Goal: Communication & Community: Share content

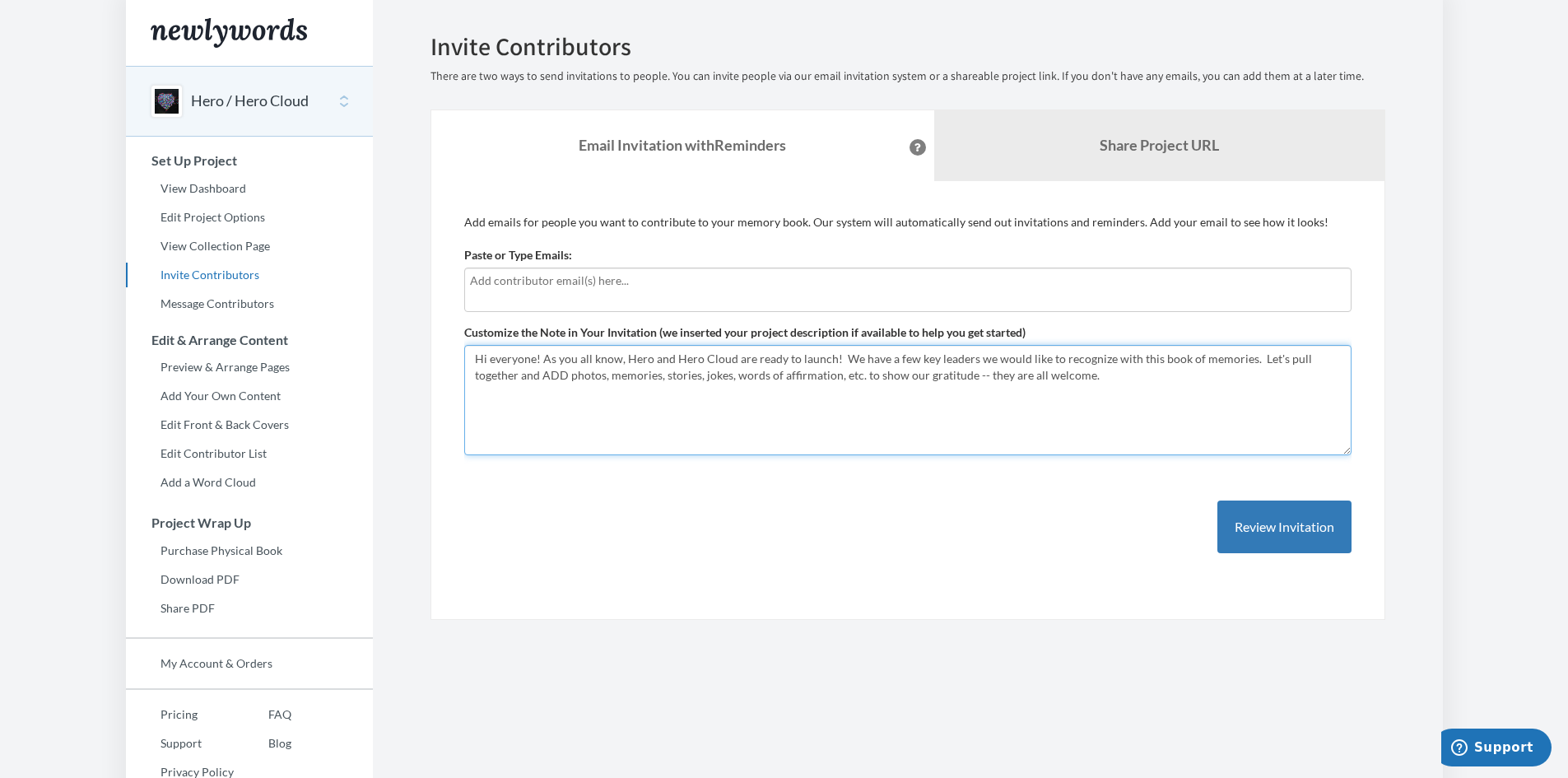
click at [1061, 378] on textarea "Hi everyone! As you all know, Hero and Hero Cloud are ready to launch! We have …" at bounding box center [907, 400] width 887 height 110
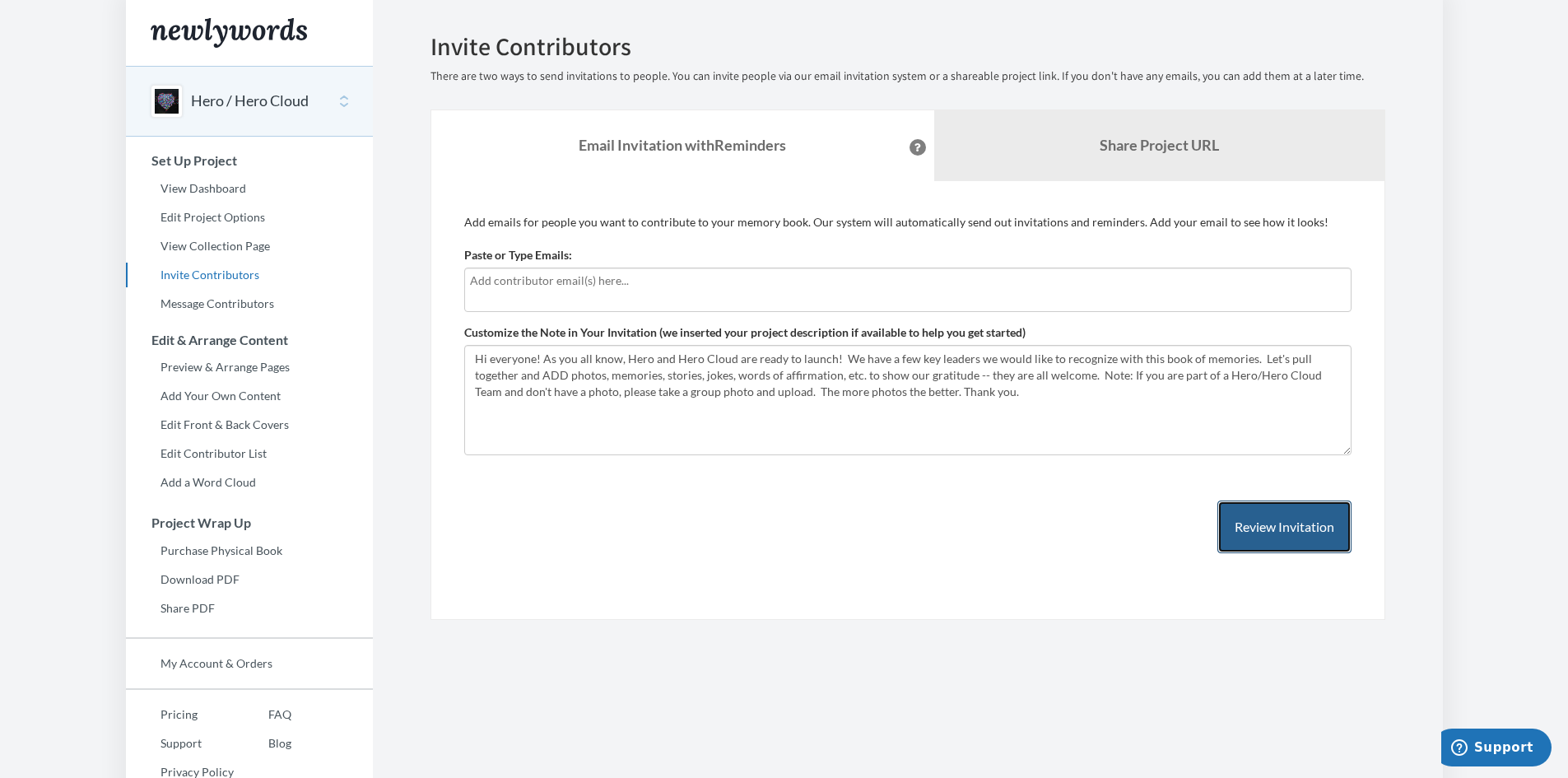
click at [1314, 525] on button "Review Invitation" at bounding box center [1284, 528] width 134 height 54
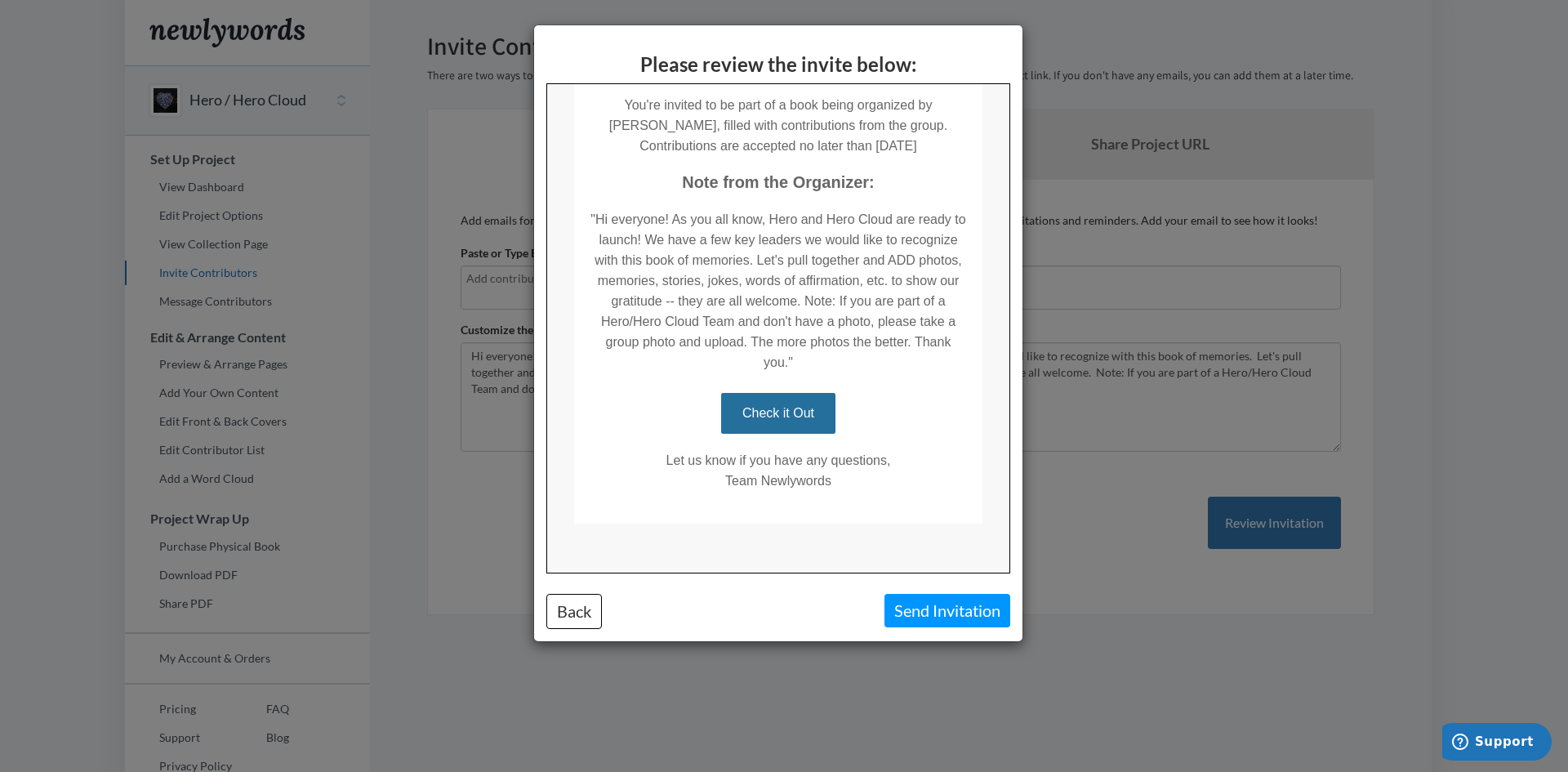
scroll to position [277, 0]
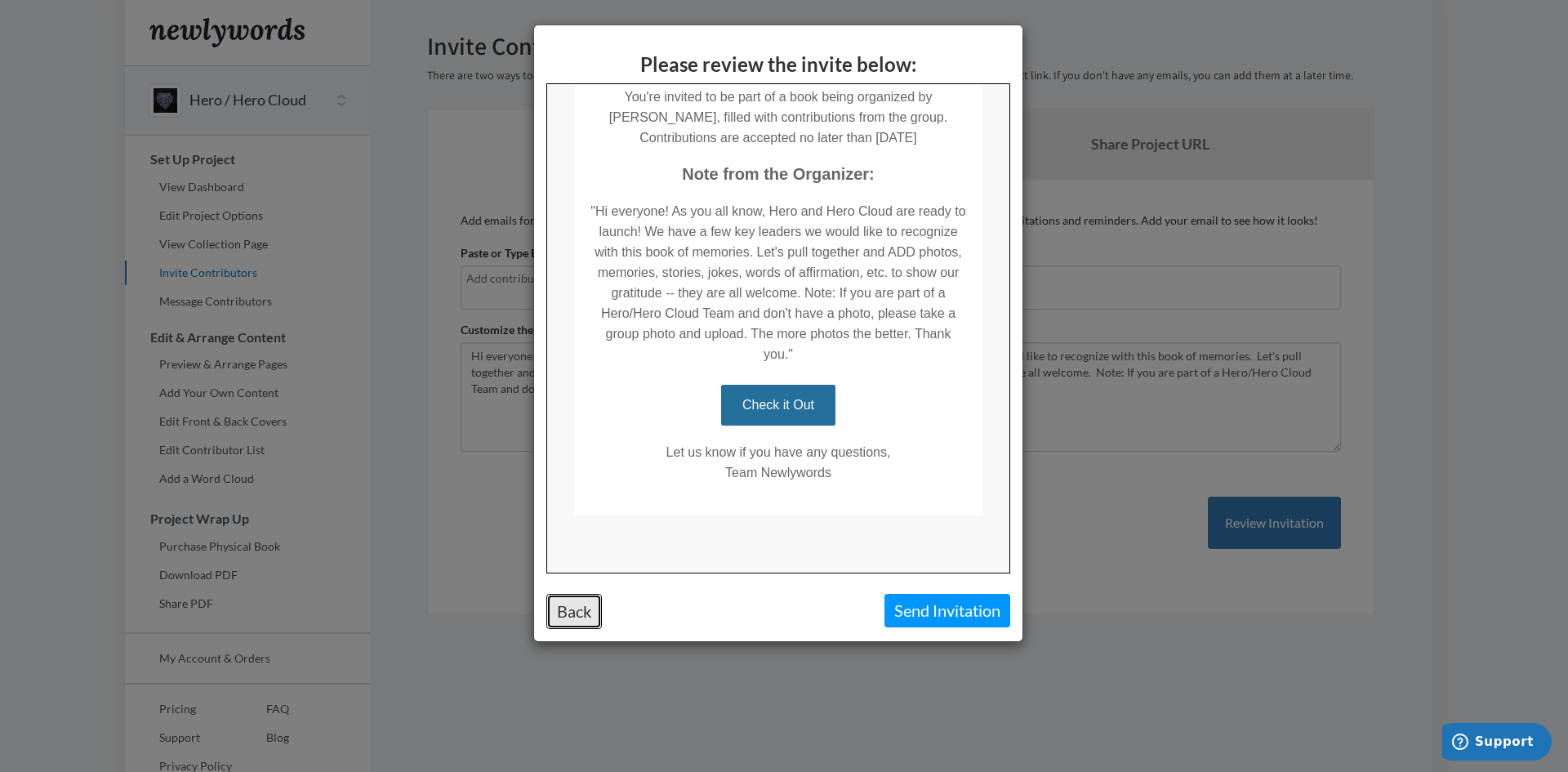
click at [572, 609] on button "Back" at bounding box center [573, 611] width 55 height 35
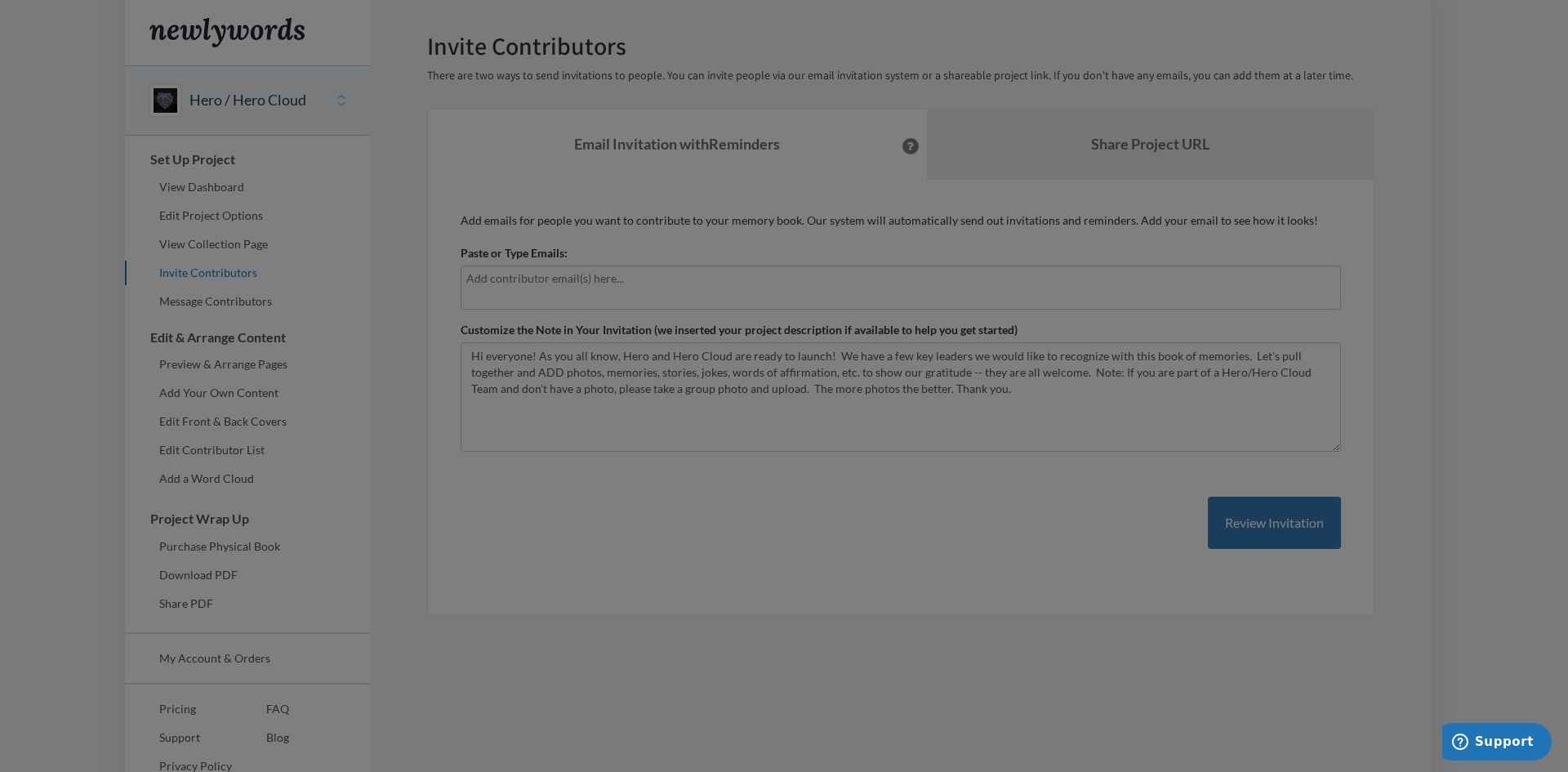
scroll to position [0, 0]
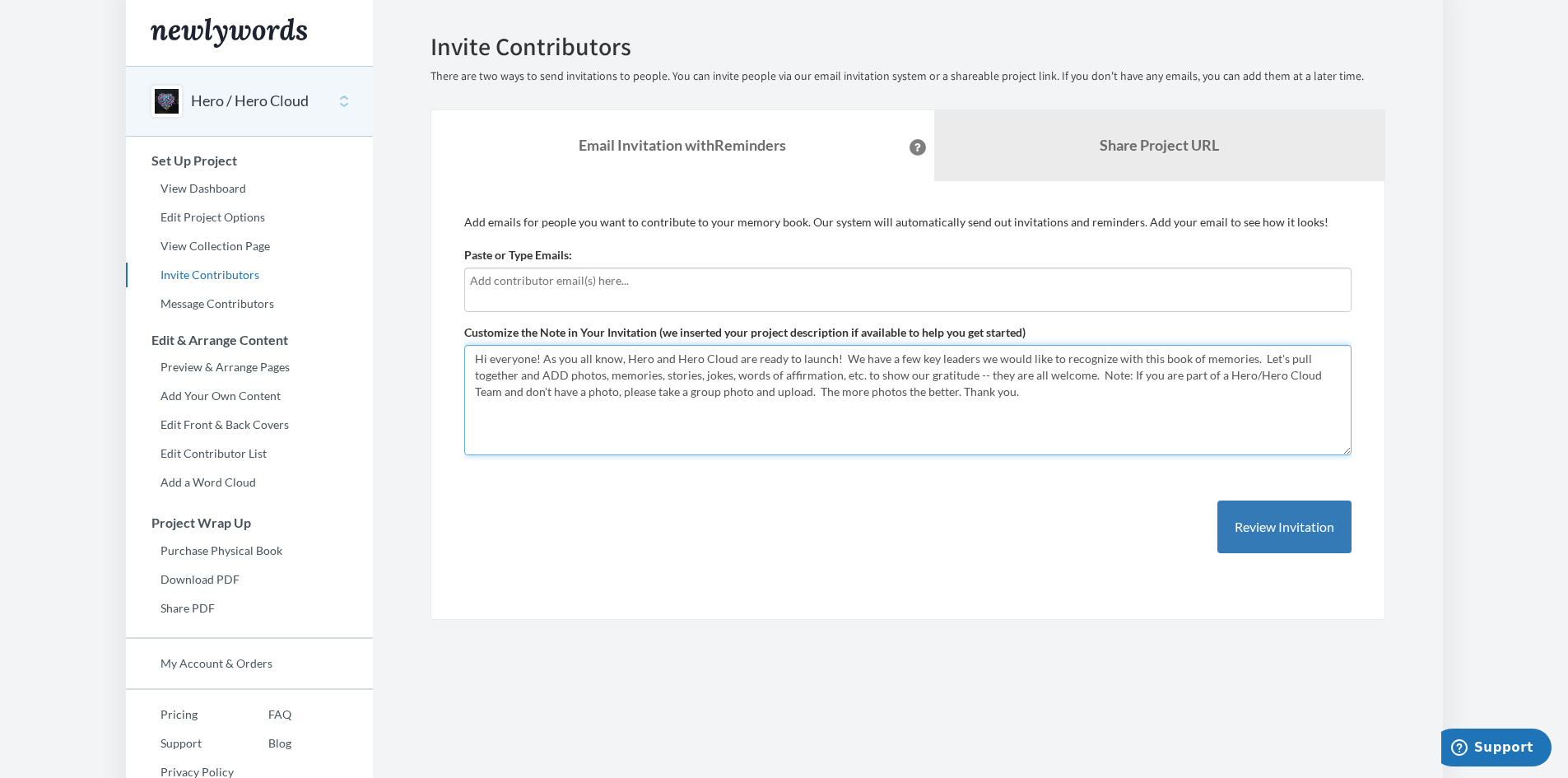
click at [1281, 361] on textarea "Hi everyone! As you all know, Hero and Hero Cloud are ready to launch! We have …" at bounding box center [907, 400] width 887 height 110
click at [1272, 364] on textarea "Hi everyone! As you all know, Hero and Hero Cloud are ready to launch! We have …" at bounding box center [907, 400] width 887 height 110
click at [927, 431] on textarea "Hi everyone! As you all know, Hero and Hero Cloud are ready to launch! We have …" at bounding box center [907, 400] width 887 height 110
click at [556, 379] on textarea "Hi everyone! As you all know, Hero and Hero Cloud are ready to launch! We have …" at bounding box center [907, 400] width 887 height 110
click at [608, 372] on textarea "Hi everyone! As you all know, Hero and Hero Cloud are ready to launch! We have …" at bounding box center [907, 400] width 887 height 110
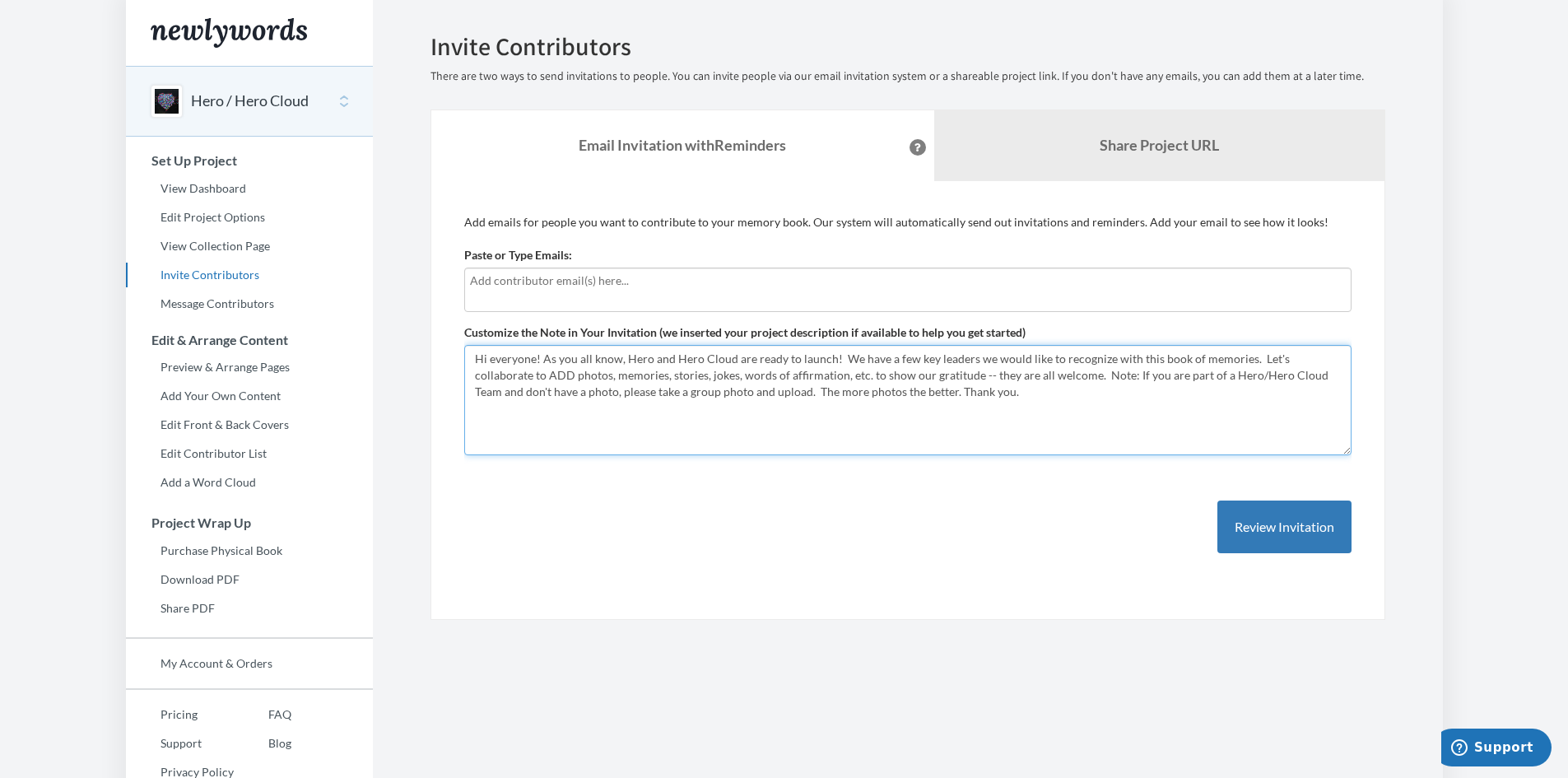
click at [649, 374] on textarea "Hi everyone! As you all know, Hero and Hero Cloud are ready to launch! We have …" at bounding box center [907, 400] width 887 height 110
type textarea "Hi everyone! As you all know, Hero and Hero Cloud are ready to launch! We have …"
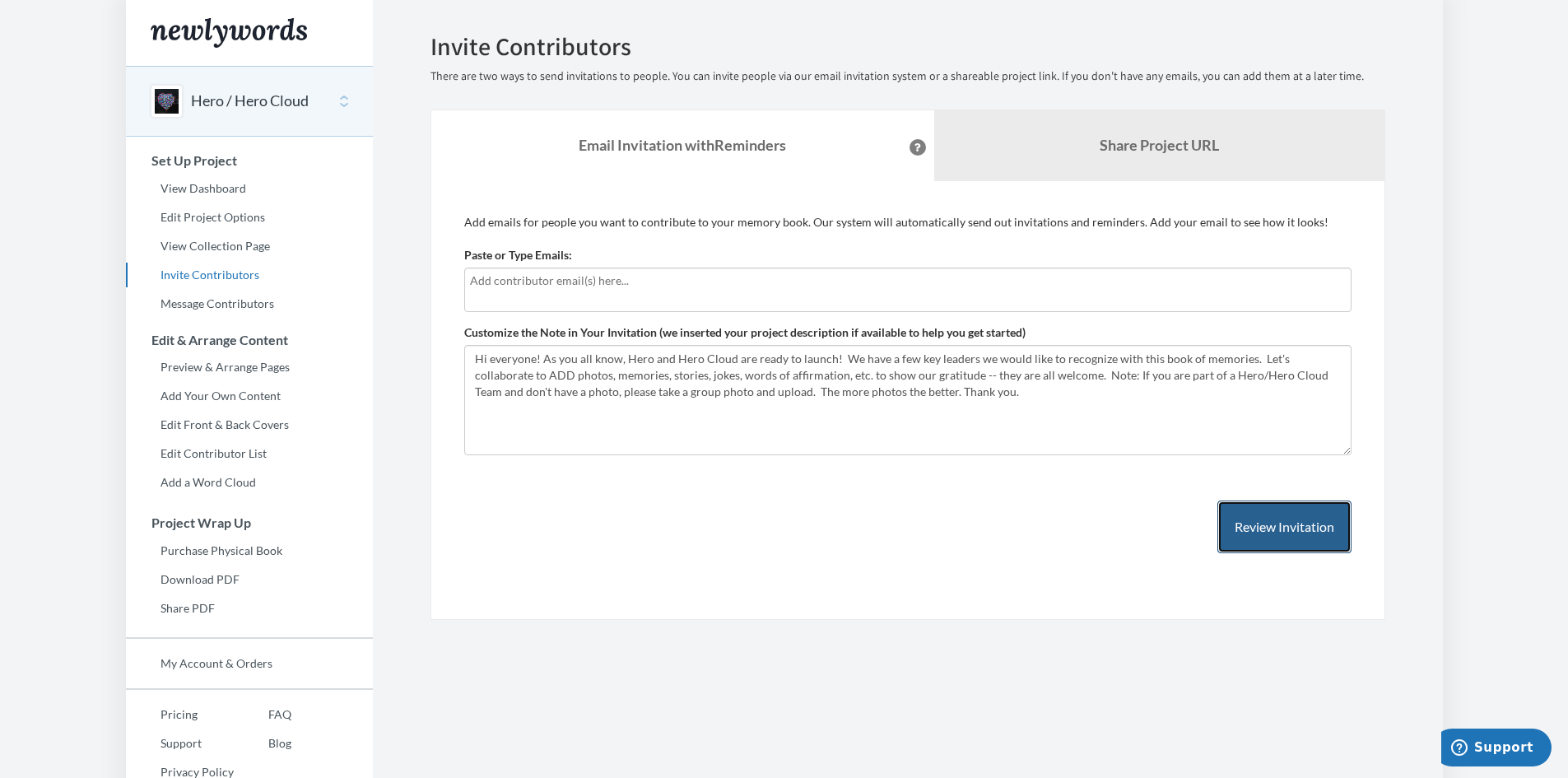
click at [1263, 521] on button "Review Invitation" at bounding box center [1284, 528] width 134 height 54
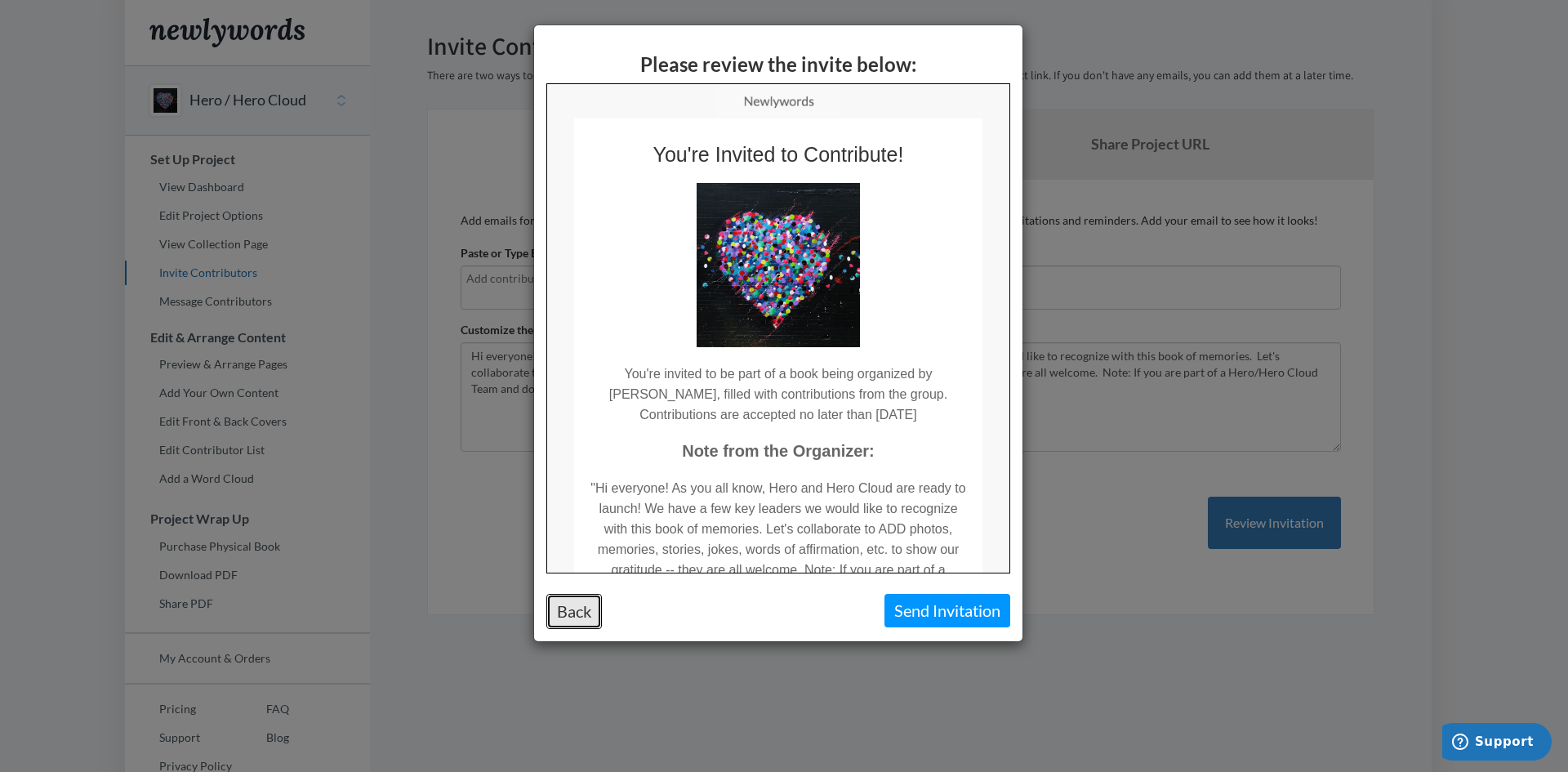
click at [581, 616] on button "Back" at bounding box center [573, 611] width 55 height 35
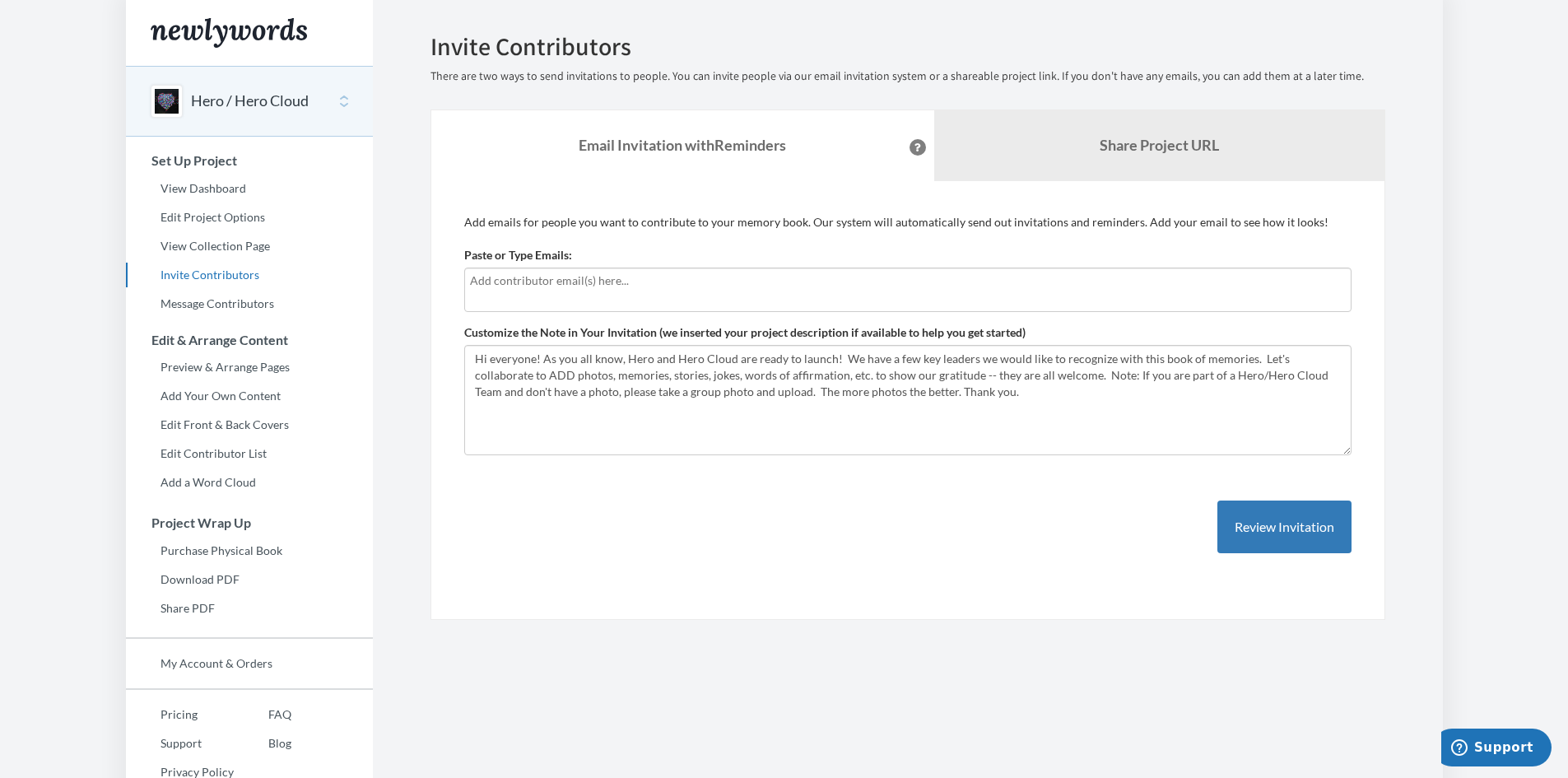
click at [570, 710] on section "Emails have been sent! Invite Contributors There are two ways to send invitatio…" at bounding box center [907, 409] width 1070 height 818
click at [626, 697] on section "Emails have been sent! Invite Contributors There are two ways to send invitatio…" at bounding box center [907, 409] width 1070 height 818
